Goal: Task Accomplishment & Management: Complete application form

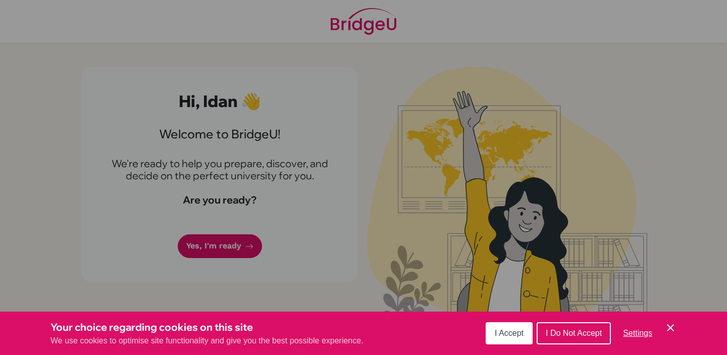
click at [506, 333] on span "I Accept" at bounding box center [508, 332] width 29 height 9
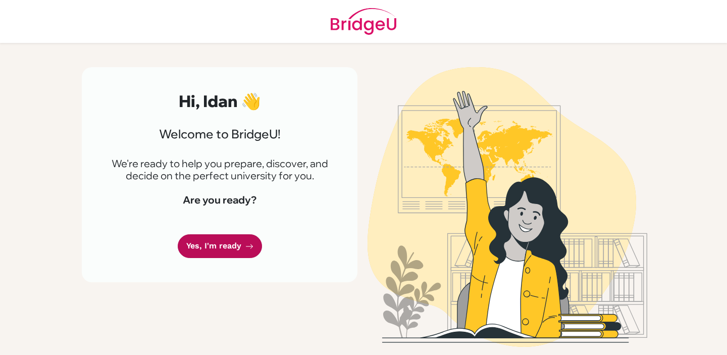
click at [234, 253] on link "Yes, I'm ready" at bounding box center [220, 246] width 84 height 24
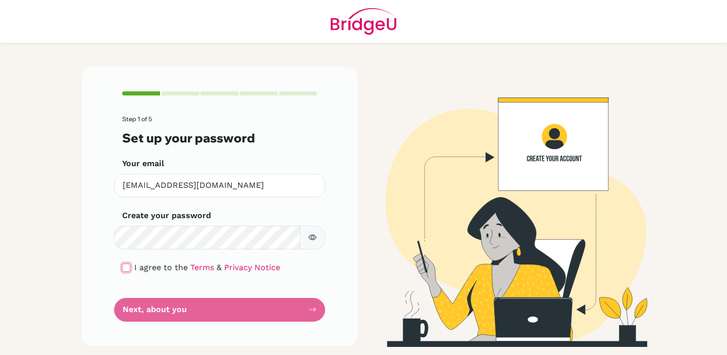
click at [127, 269] on input "checkbox" at bounding box center [126, 267] width 8 height 8
checkbox input "true"
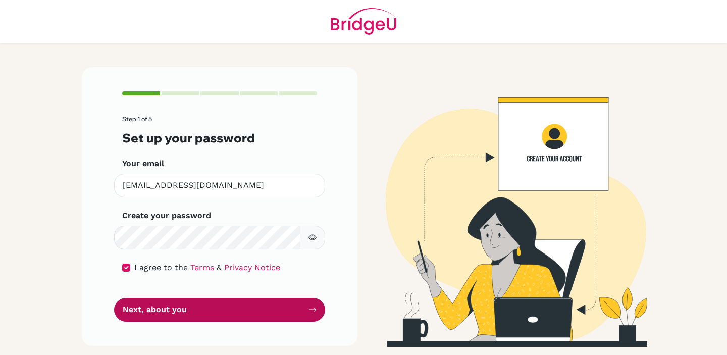
click at [197, 308] on button "Next, about you" at bounding box center [219, 310] width 211 height 24
